Goal: Task Accomplishment & Management: Complete application form

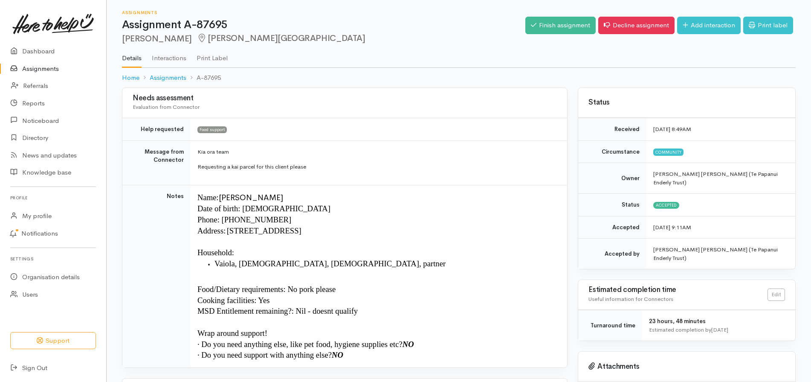
scroll to position [63, 0]
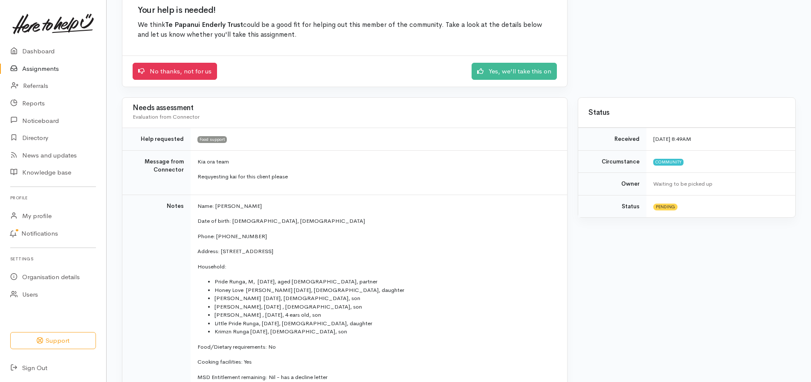
scroll to position [122, 0]
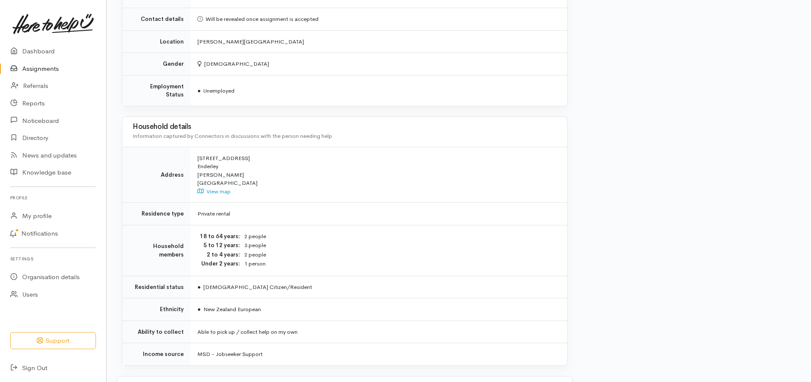
scroll to position [651, 0]
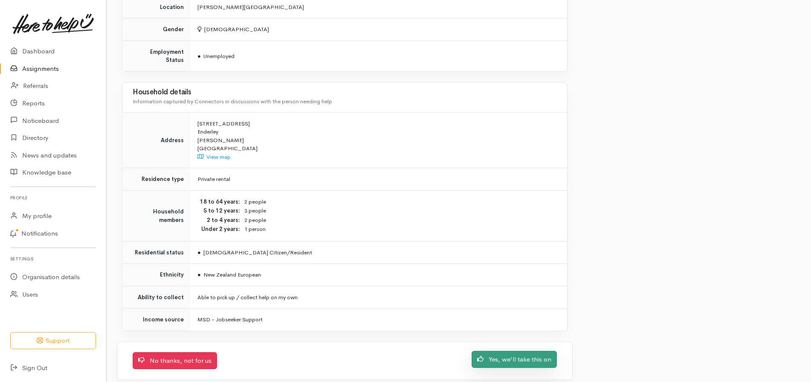
click at [526, 350] on link "Yes, we'll take this on" at bounding box center [514, 358] width 85 height 17
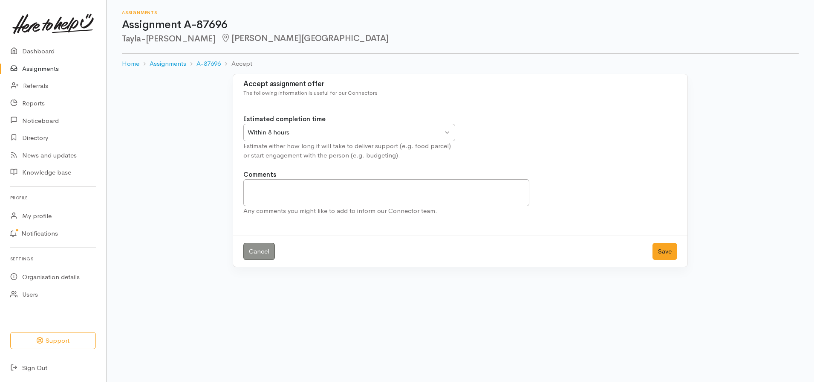
click at [446, 131] on div "Within 8 hours Within 8 hours" at bounding box center [349, 132] width 212 height 17
click at [275, 189] on textarea "Comments" at bounding box center [386, 192] width 286 height 27
type textarea "We will deliver Tuesday afternoon between the hours of 1.30 - 3pm"
click at [674, 256] on button "Save" at bounding box center [665, 251] width 25 height 17
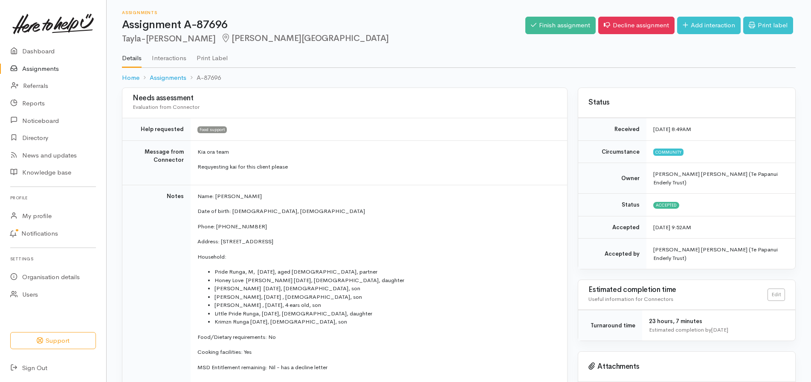
click at [49, 64] on link "Assignments" at bounding box center [53, 68] width 106 height 17
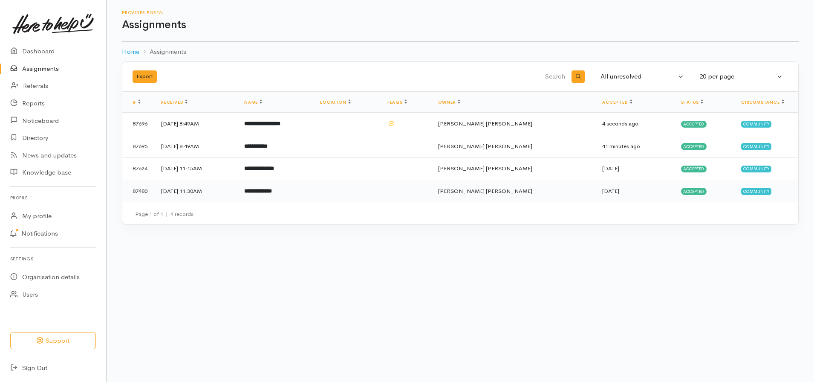
click at [272, 190] on b "**********" at bounding box center [258, 191] width 28 height 6
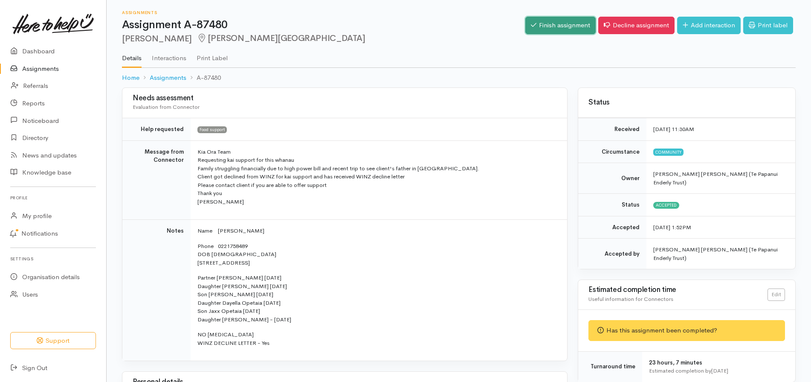
click at [567, 29] on link "Finish assignment" at bounding box center [560, 25] width 70 height 17
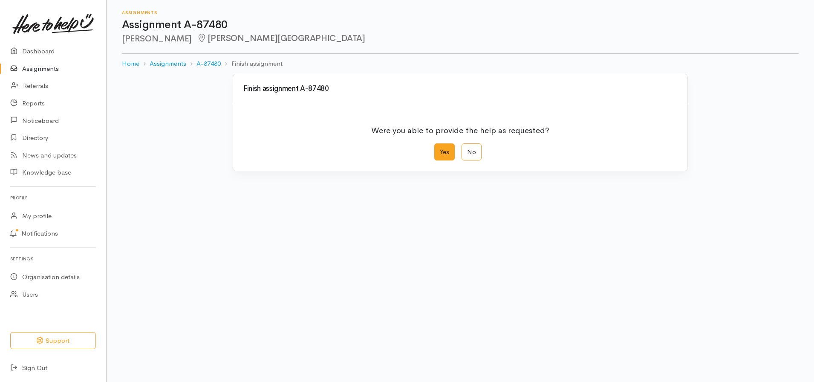
click at [453, 151] on label "Yes" at bounding box center [444, 151] width 20 height 17
click at [440, 149] on input "Yes" at bounding box center [437, 146] width 6 height 6
radio input "true"
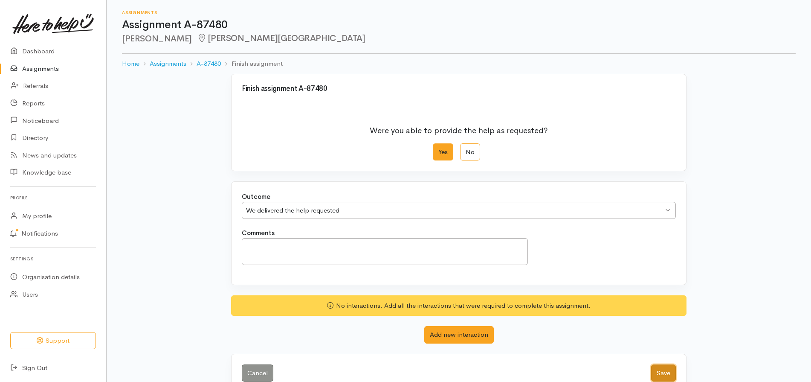
click at [666, 368] on button "Save" at bounding box center [663, 372] width 25 height 17
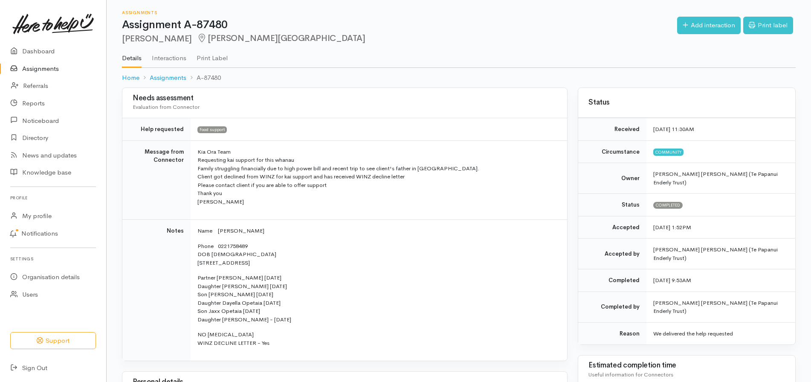
click at [50, 70] on link "Assignments" at bounding box center [53, 68] width 106 height 17
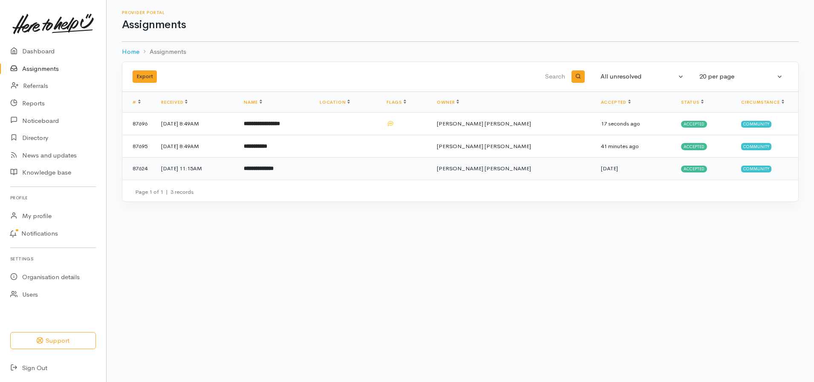
click at [274, 171] on b "**********" at bounding box center [259, 168] width 30 height 6
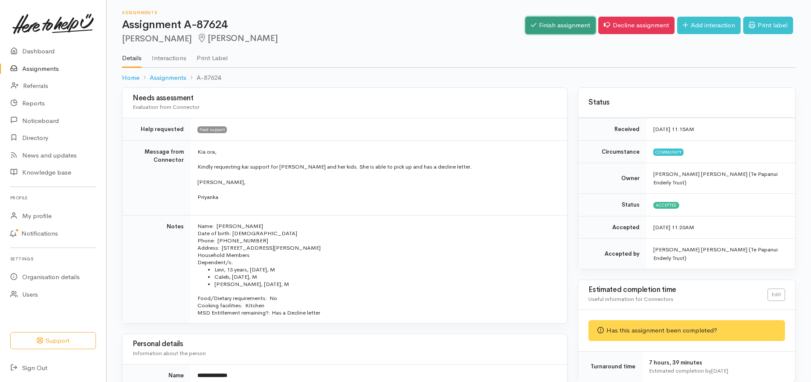
click at [556, 27] on link "Finish assignment" at bounding box center [560, 25] width 70 height 17
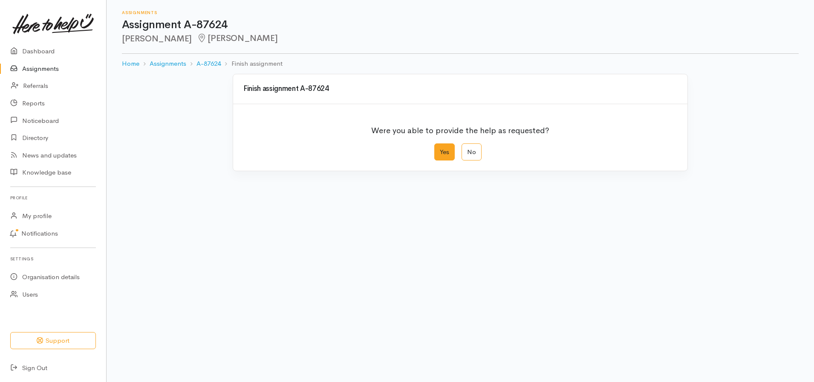
click at [443, 146] on label "Yes" at bounding box center [444, 151] width 20 height 17
click at [440, 146] on input "Yes" at bounding box center [437, 146] width 6 height 6
radio input "true"
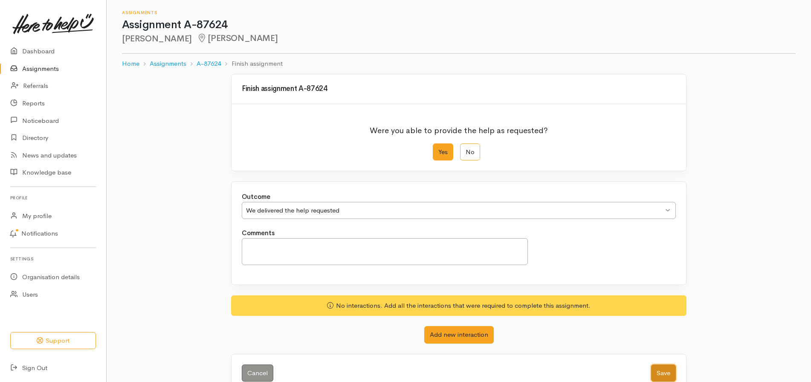
click at [666, 371] on button "Save" at bounding box center [663, 372] width 25 height 17
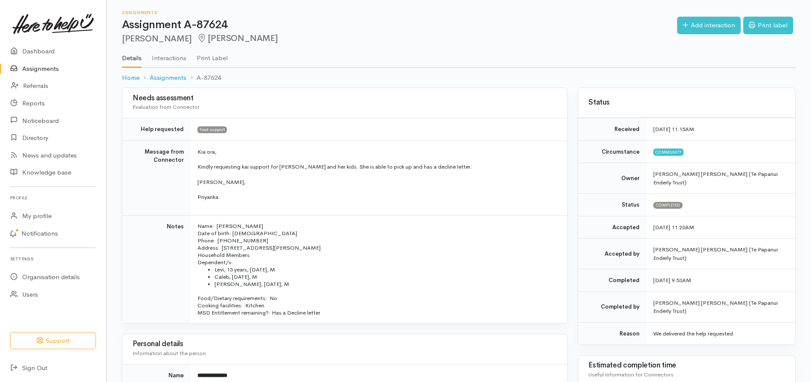
click at [41, 63] on link "Assignments" at bounding box center [53, 68] width 106 height 17
